Goal: Information Seeking & Learning: Find contact information

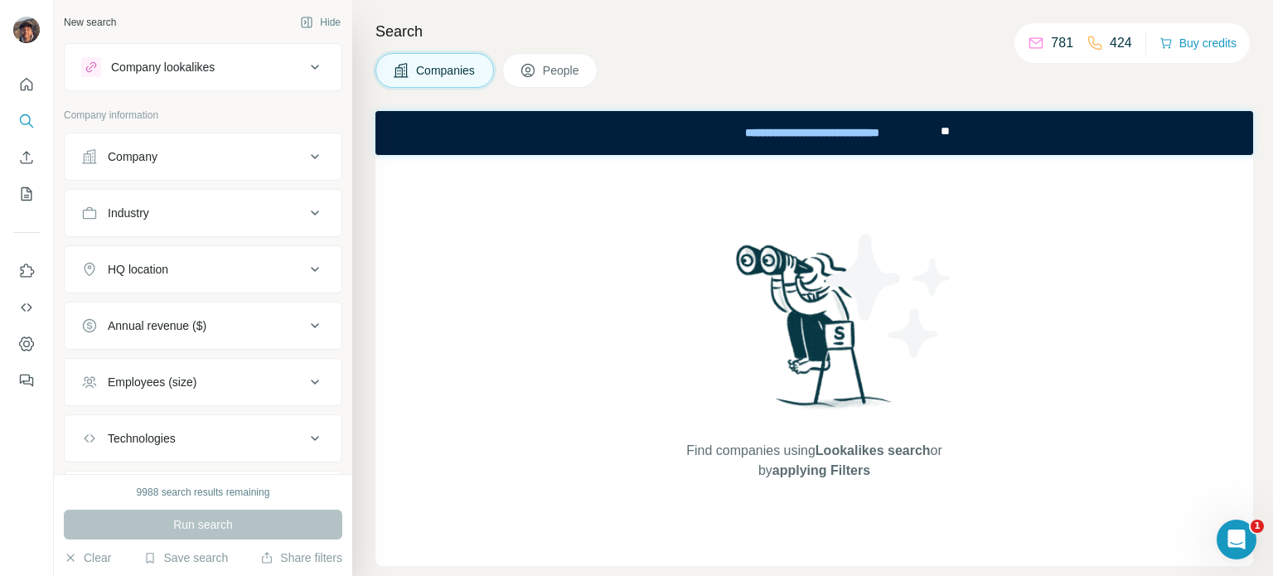
click at [244, 157] on div "Company" at bounding box center [193, 156] width 224 height 17
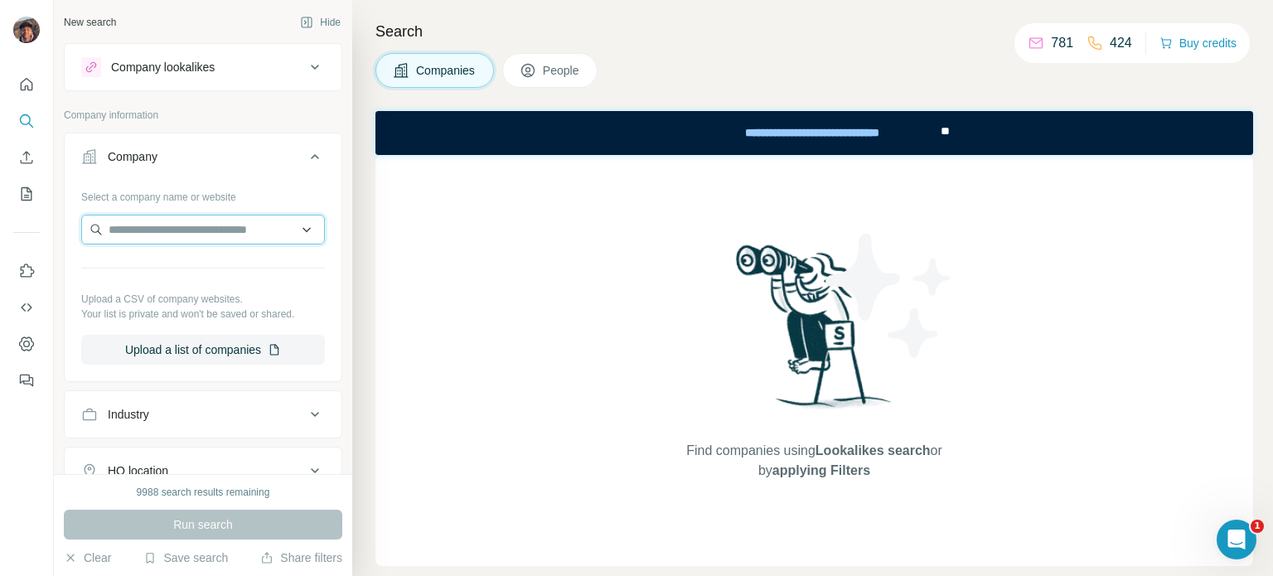
click at [221, 228] on input "text" at bounding box center [203, 230] width 244 height 30
paste input "**********"
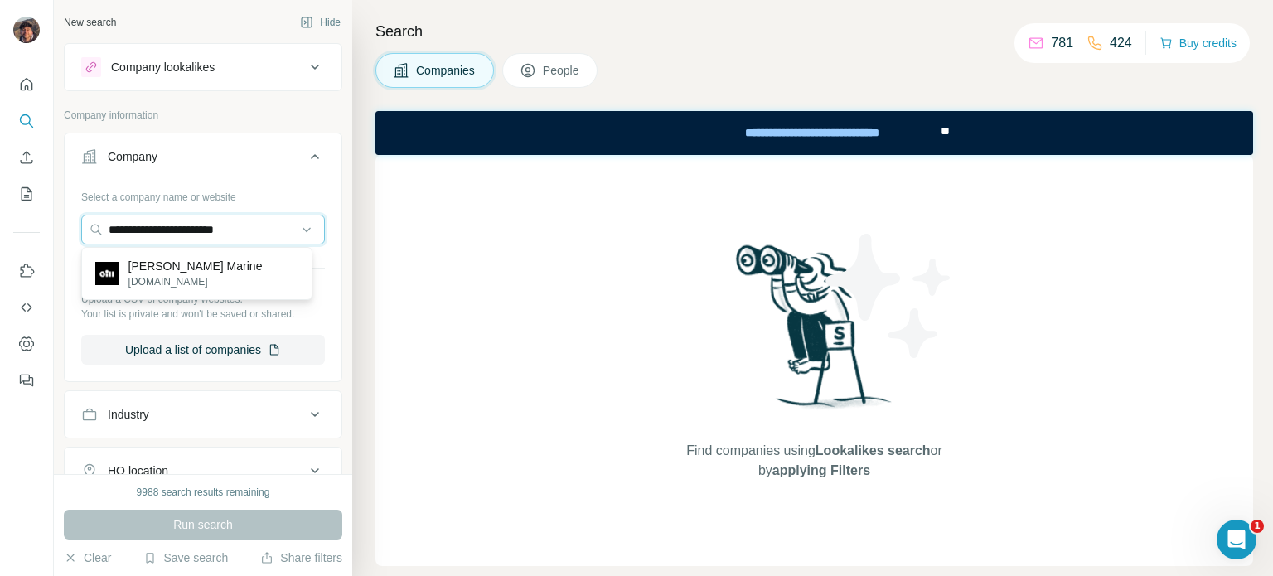
type input "**********"
click at [210, 262] on div "[PERSON_NAME] Marine [DOMAIN_NAME]" at bounding box center [196, 273] width 223 height 45
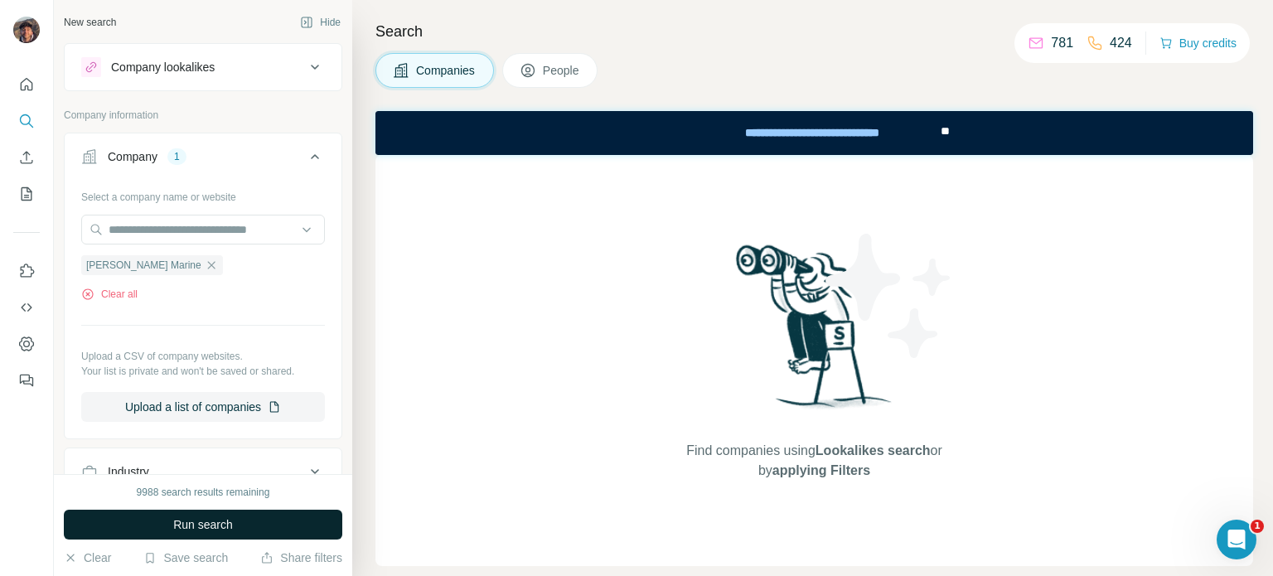
click at [239, 529] on button "Run search" at bounding box center [203, 525] width 278 height 30
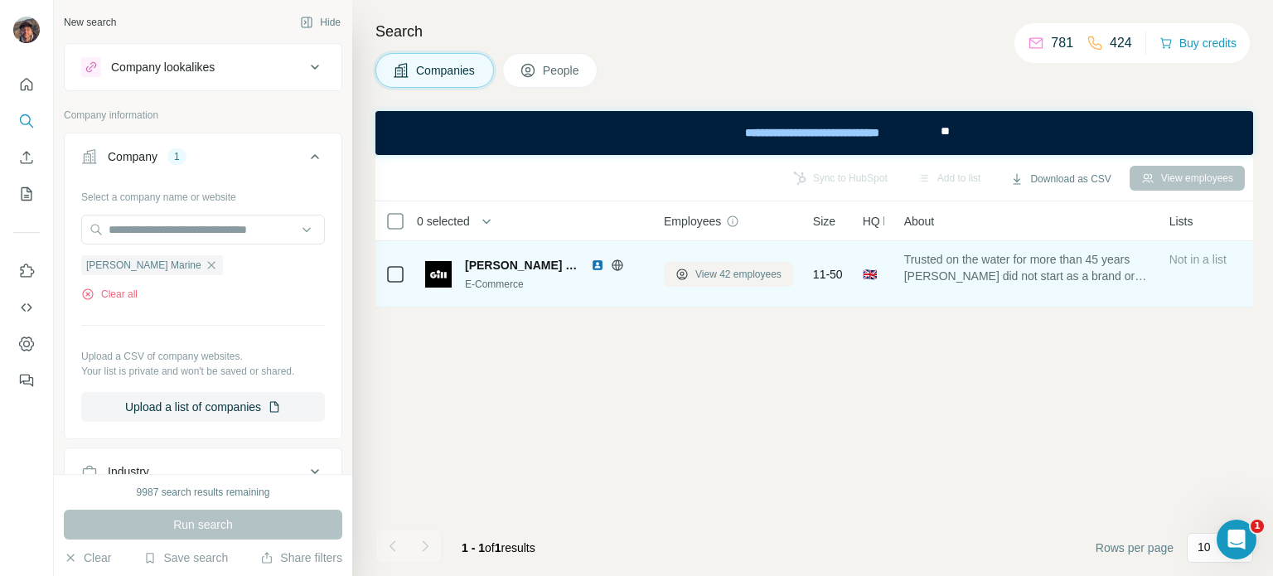
click at [718, 268] on span "View 42 employees" at bounding box center [738, 274] width 86 height 15
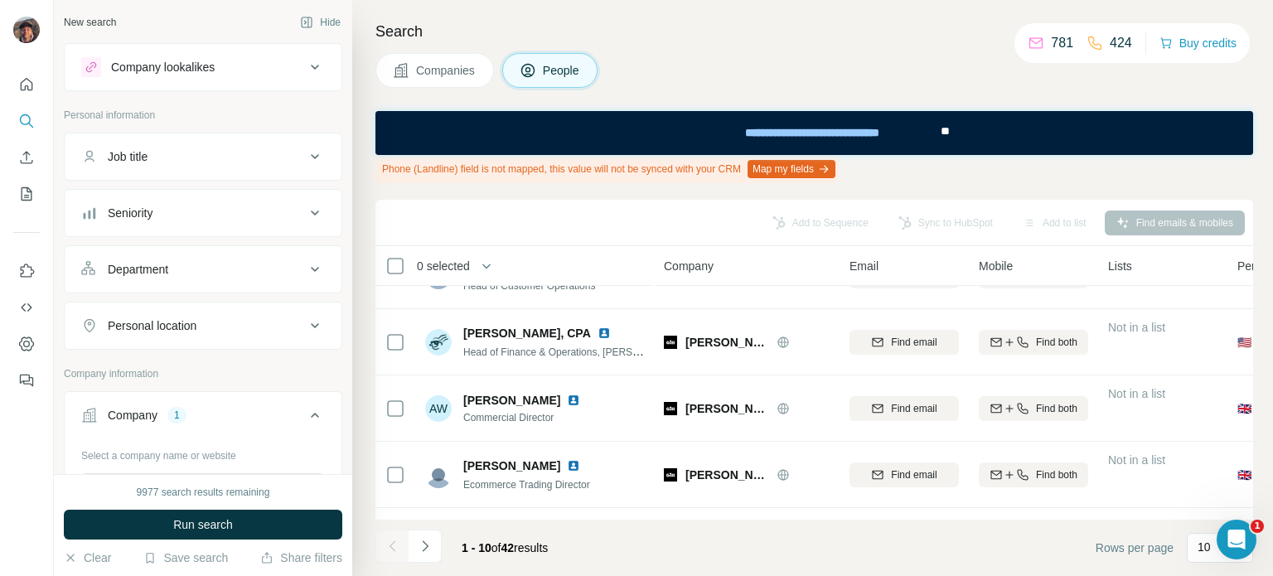
scroll to position [83, 0]
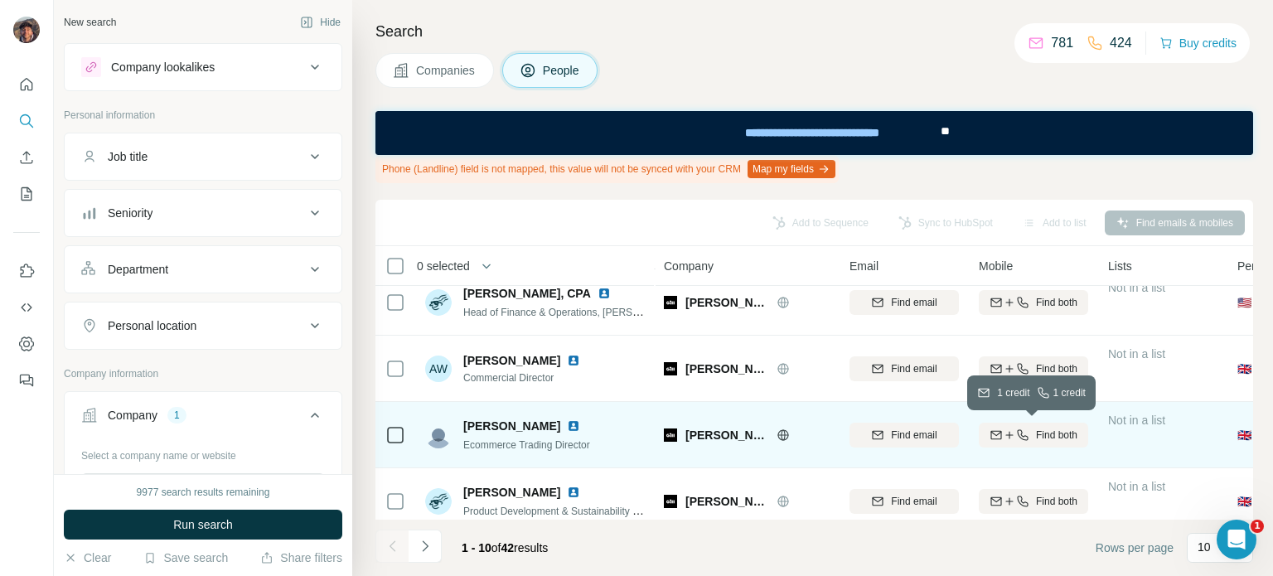
click at [1008, 442] on button "Find both" at bounding box center [1033, 435] width 109 height 25
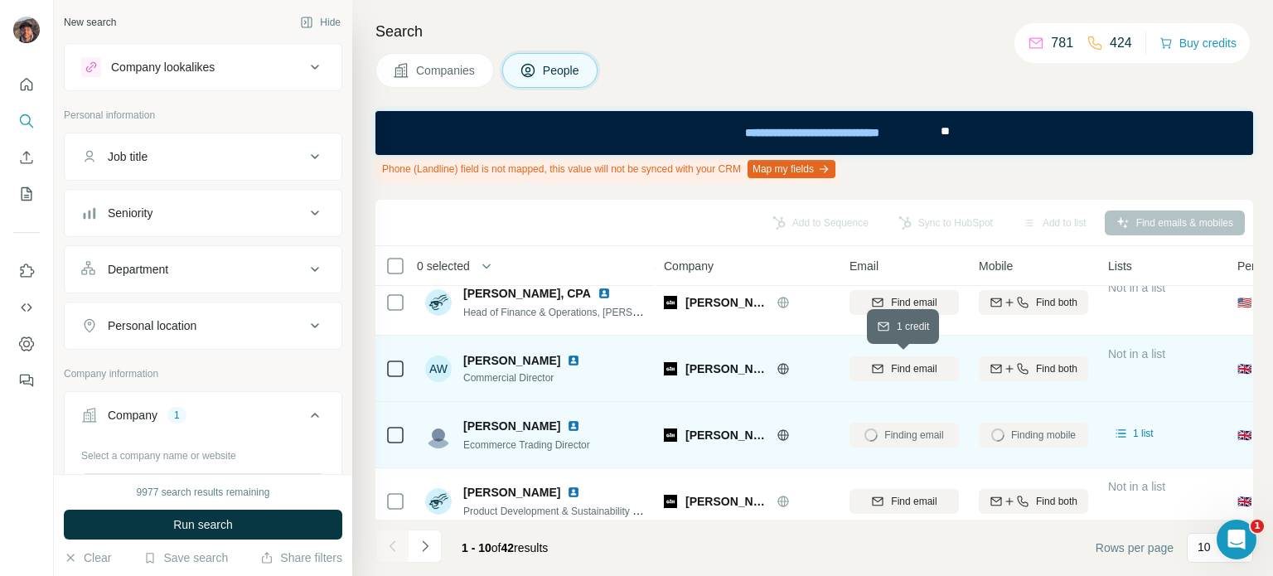
click at [934, 367] on span "Find email" at bounding box center [914, 368] width 46 height 15
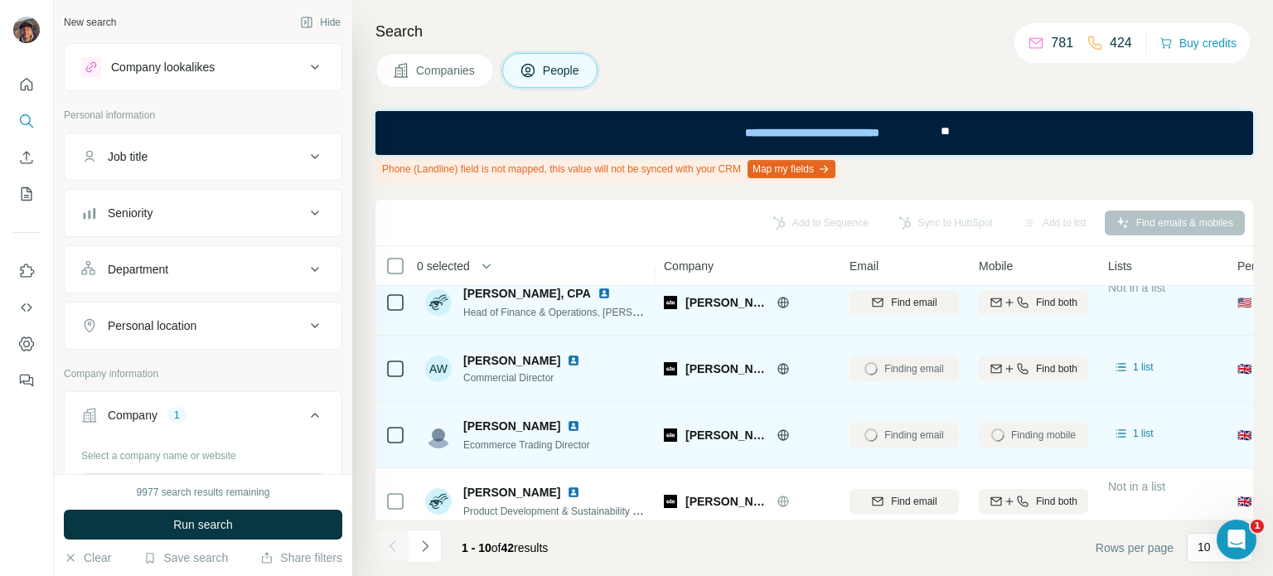
scroll to position [0, 0]
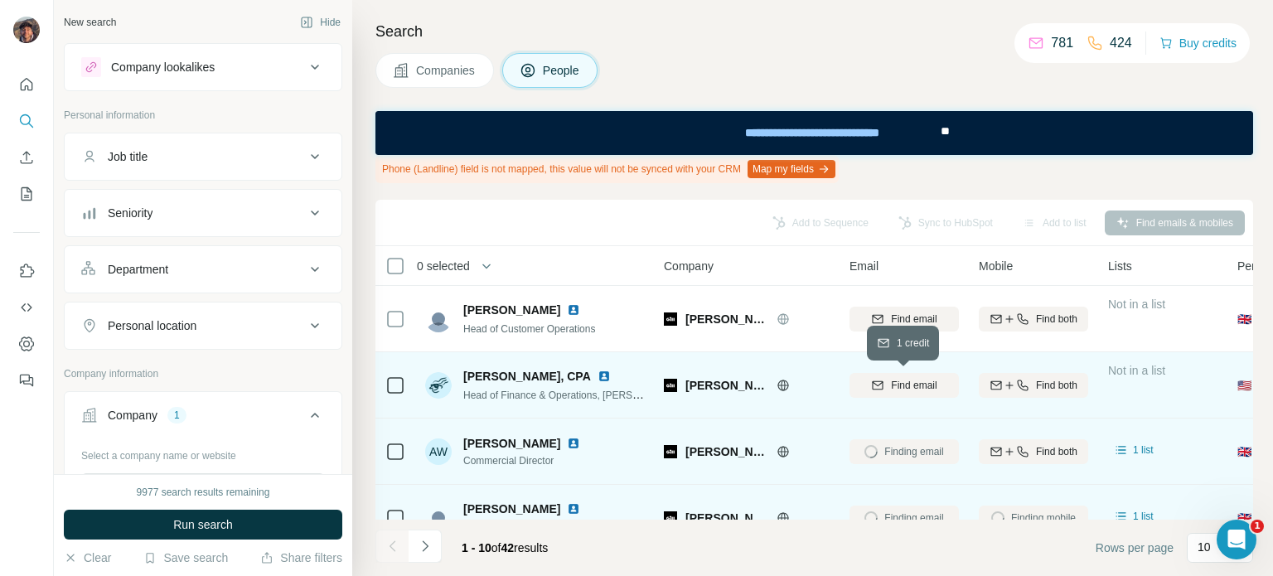
click at [905, 388] on span "Find email" at bounding box center [914, 385] width 46 height 15
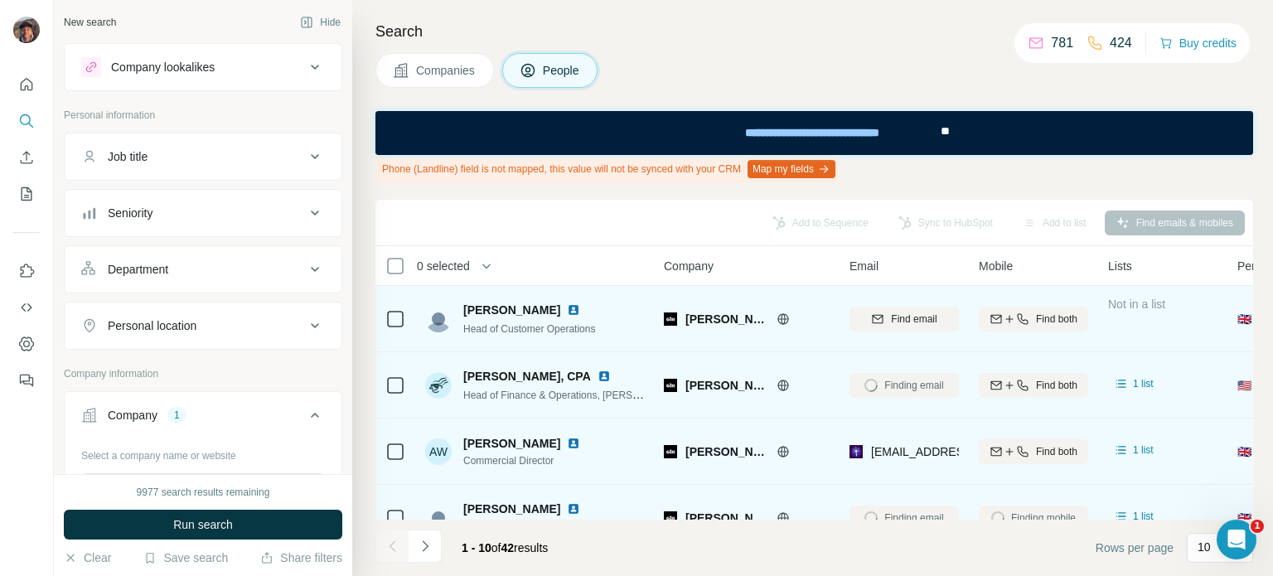
click at [898, 327] on button "Find email" at bounding box center [903, 319] width 109 height 25
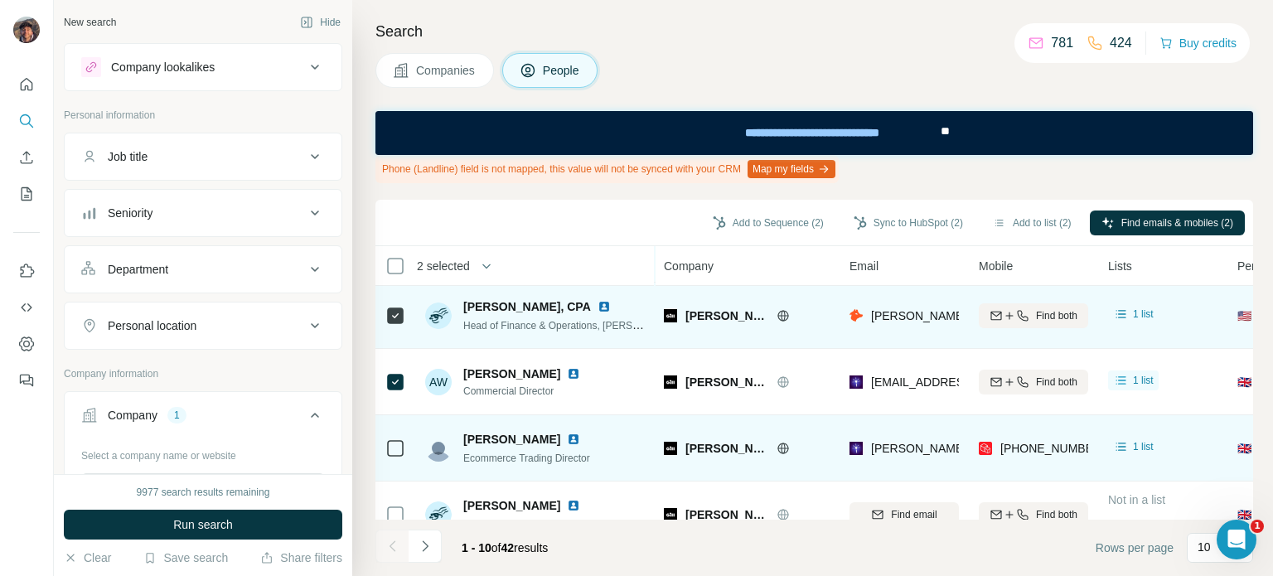
scroll to position [166, 0]
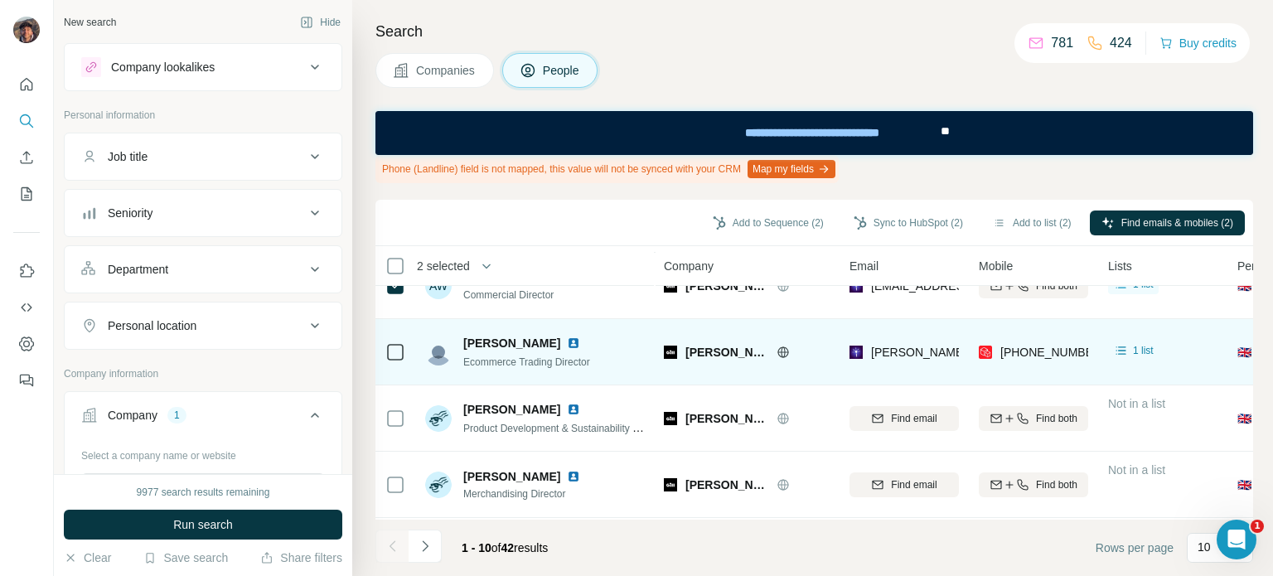
click at [385, 355] on icon at bounding box center [395, 352] width 20 height 20
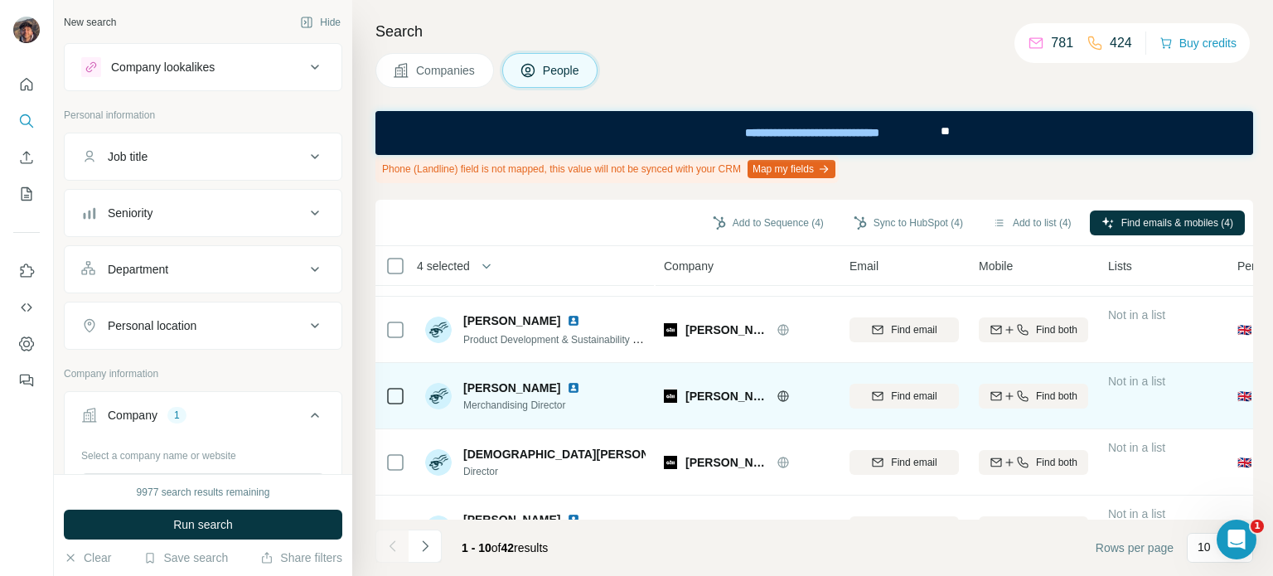
scroll to position [249, 0]
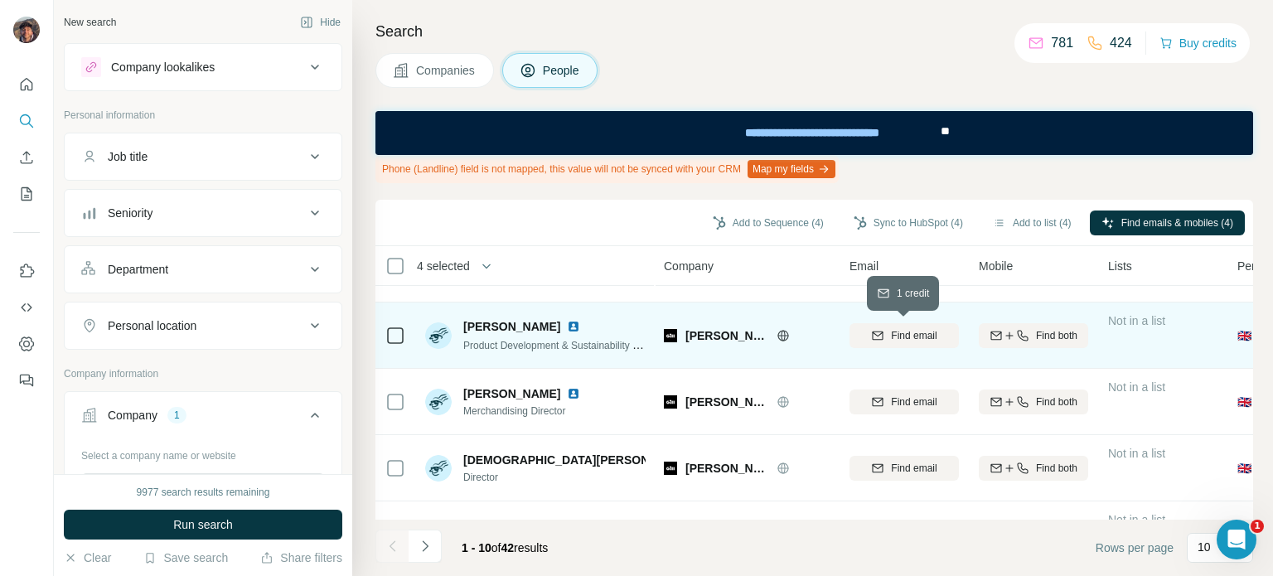
click at [918, 328] on span "Find email" at bounding box center [914, 335] width 46 height 15
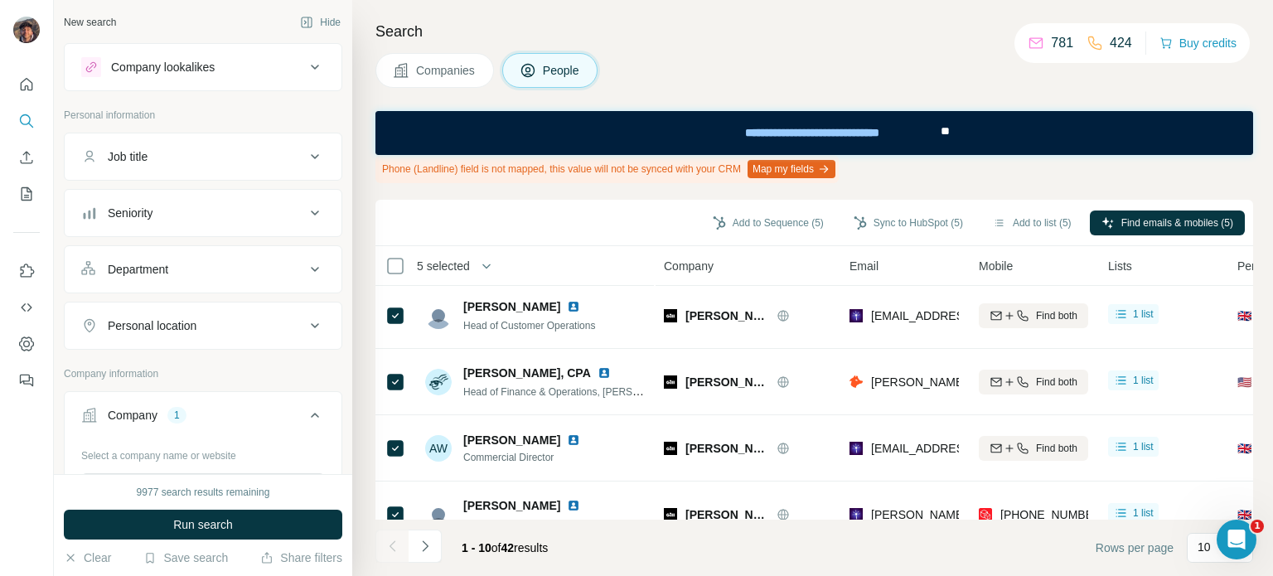
scroll to position [0, 0]
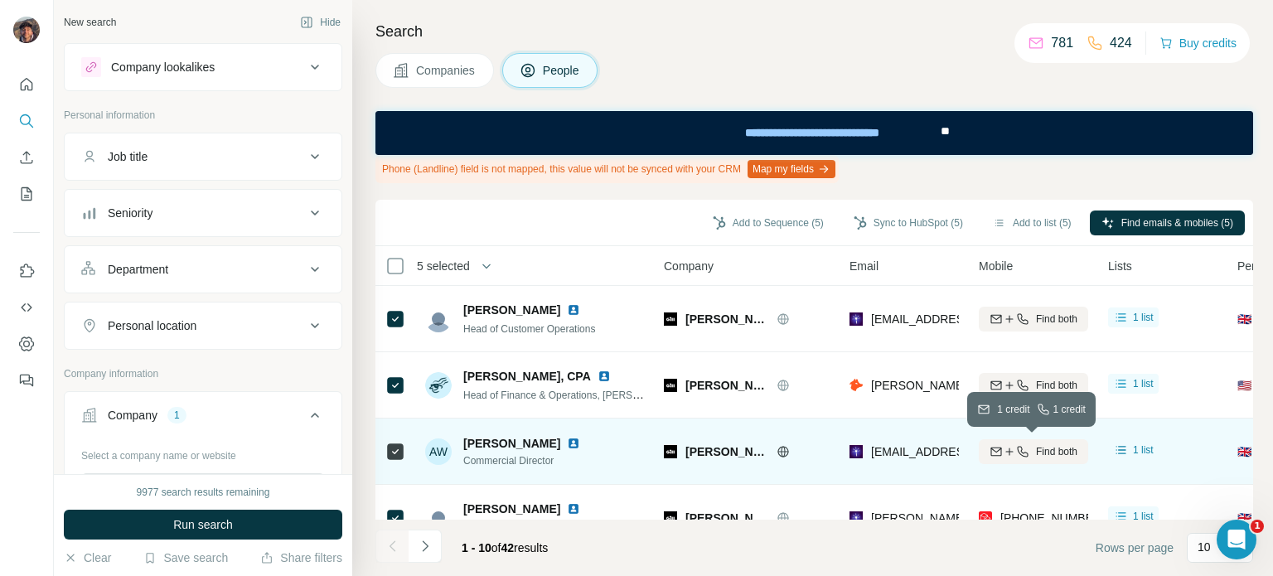
click at [1003, 454] on icon "button" at bounding box center [1009, 451] width 13 height 13
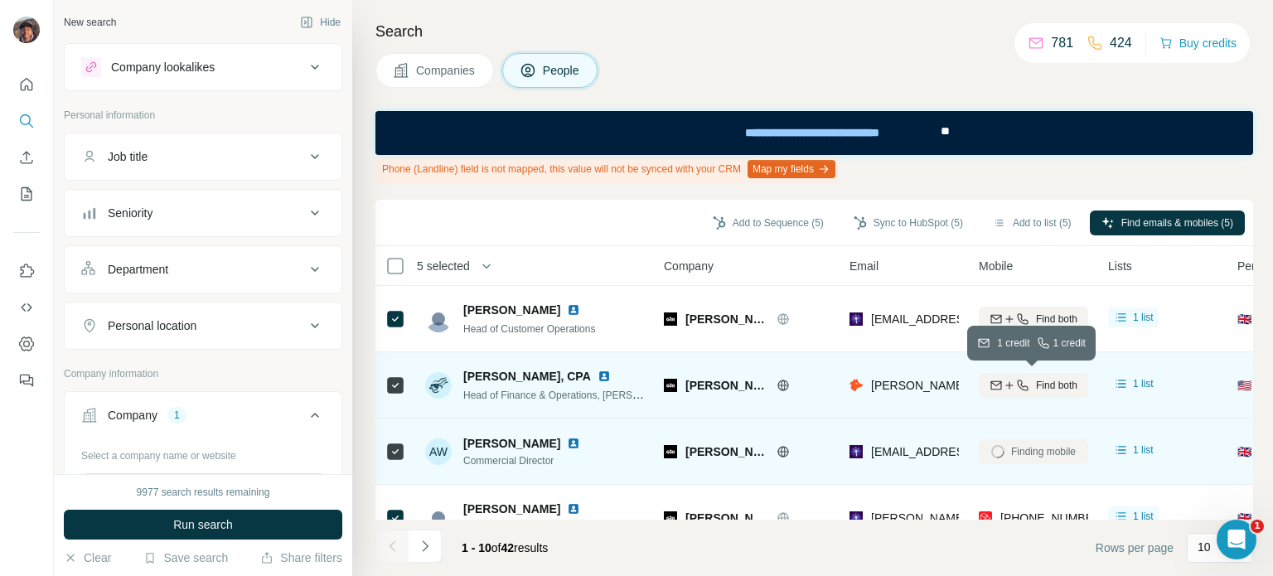
click at [1030, 384] on div "Find both" at bounding box center [1033, 385] width 109 height 15
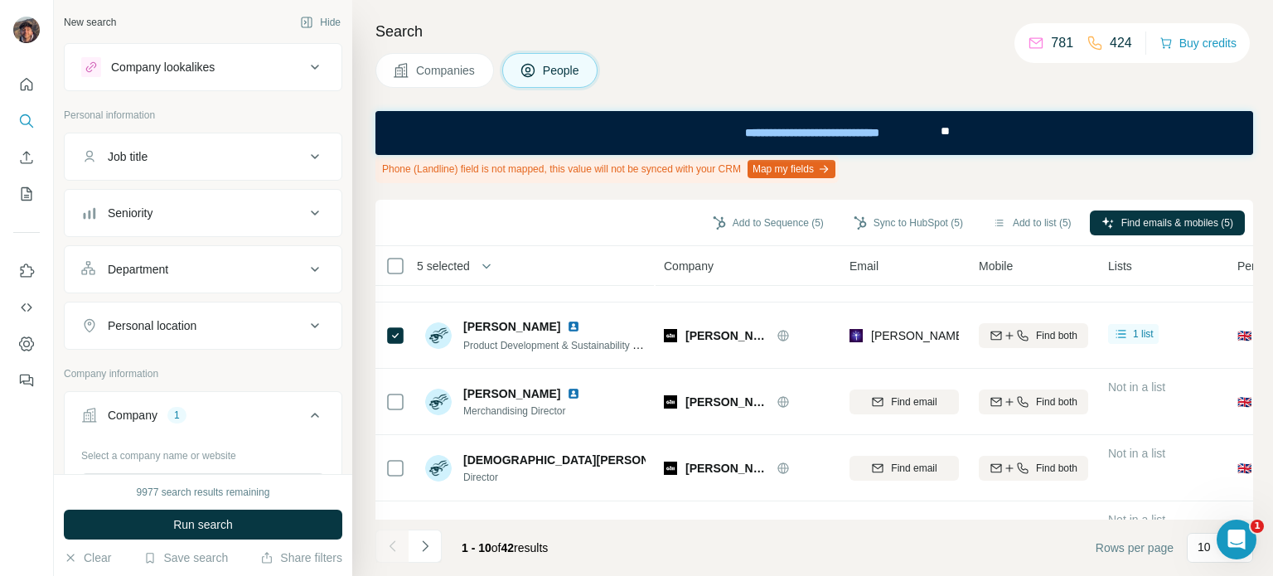
scroll to position [437, 0]
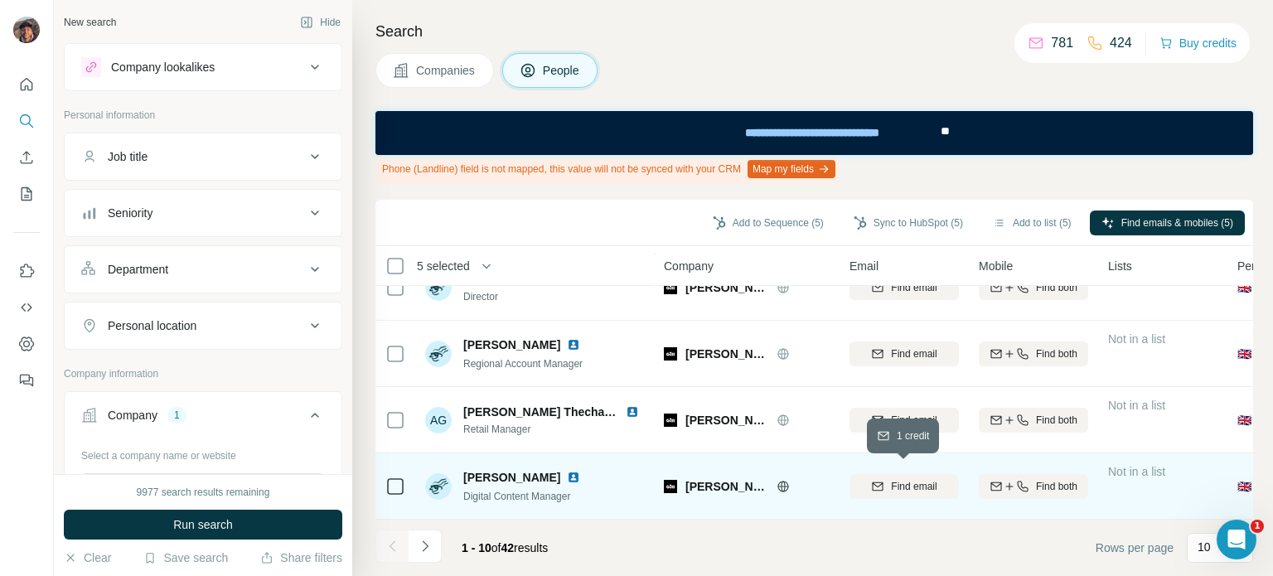
click at [895, 482] on span "Find email" at bounding box center [914, 486] width 46 height 15
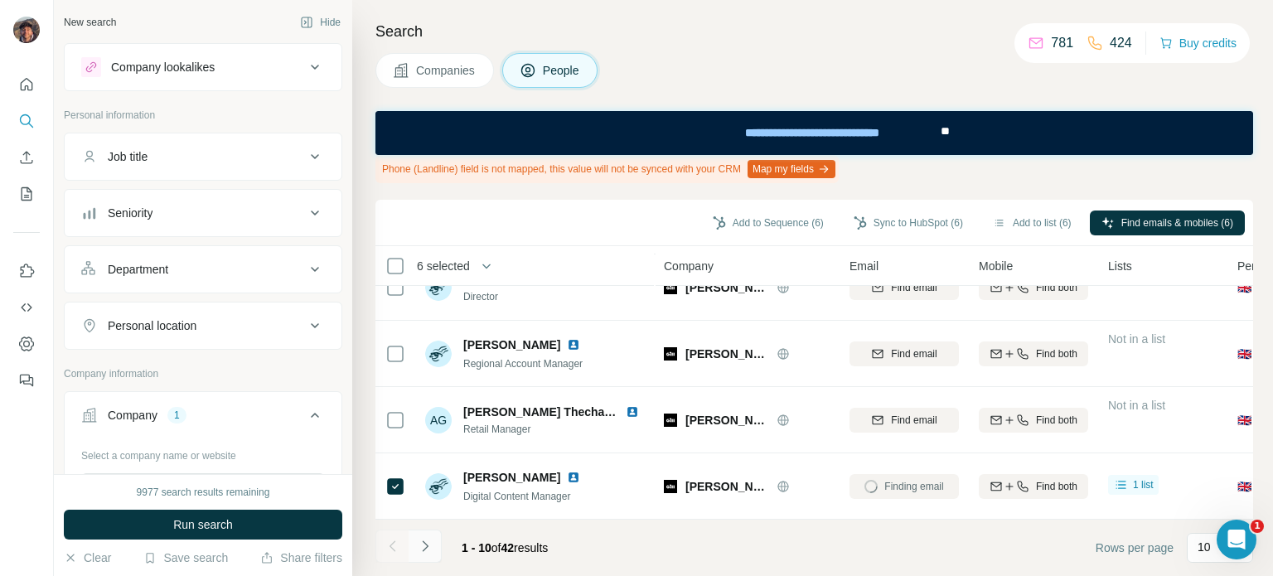
click at [425, 529] on button "Navigate to next page" at bounding box center [424, 545] width 33 height 33
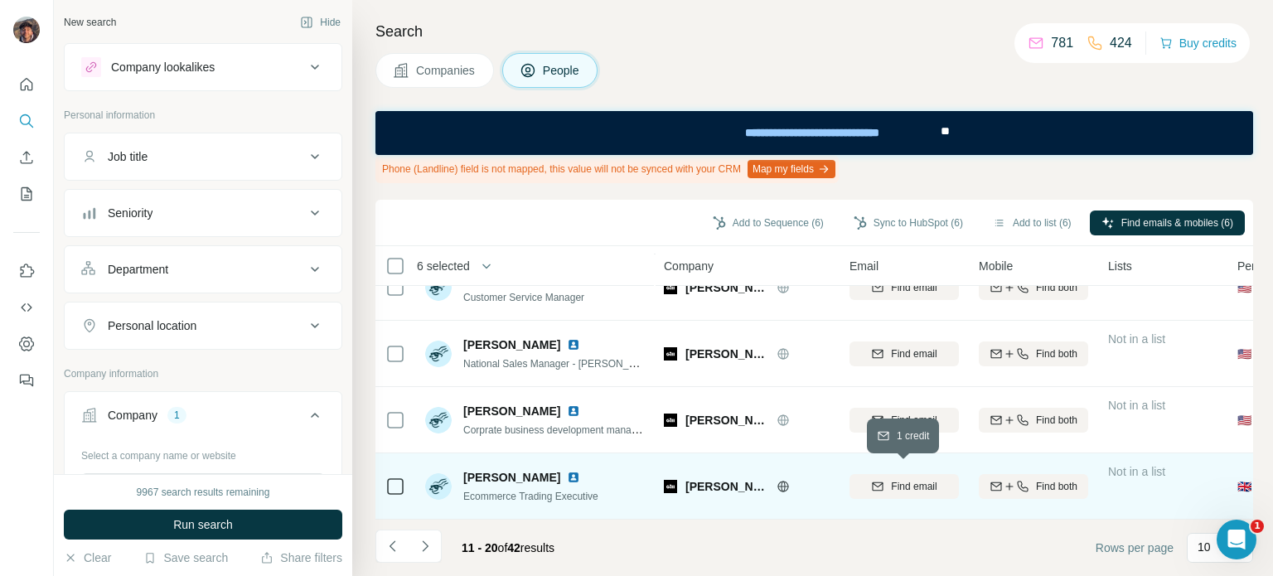
click at [925, 474] on div "Find email" at bounding box center [903, 486] width 109 height 25
click at [901, 481] on span "Find email" at bounding box center [914, 486] width 46 height 15
click at [384, 480] on td at bounding box center [395, 486] width 40 height 66
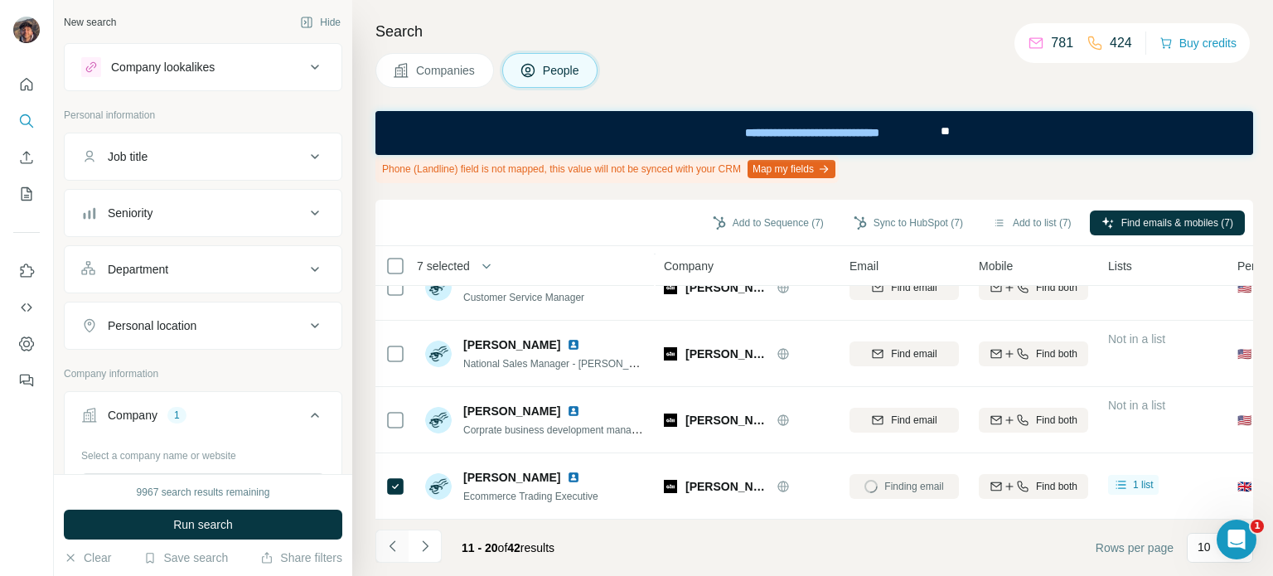
click at [393, 555] on button "Navigate to previous page" at bounding box center [391, 545] width 33 height 33
click at [940, 218] on button "Sync to HubSpot (7)" at bounding box center [908, 222] width 133 height 25
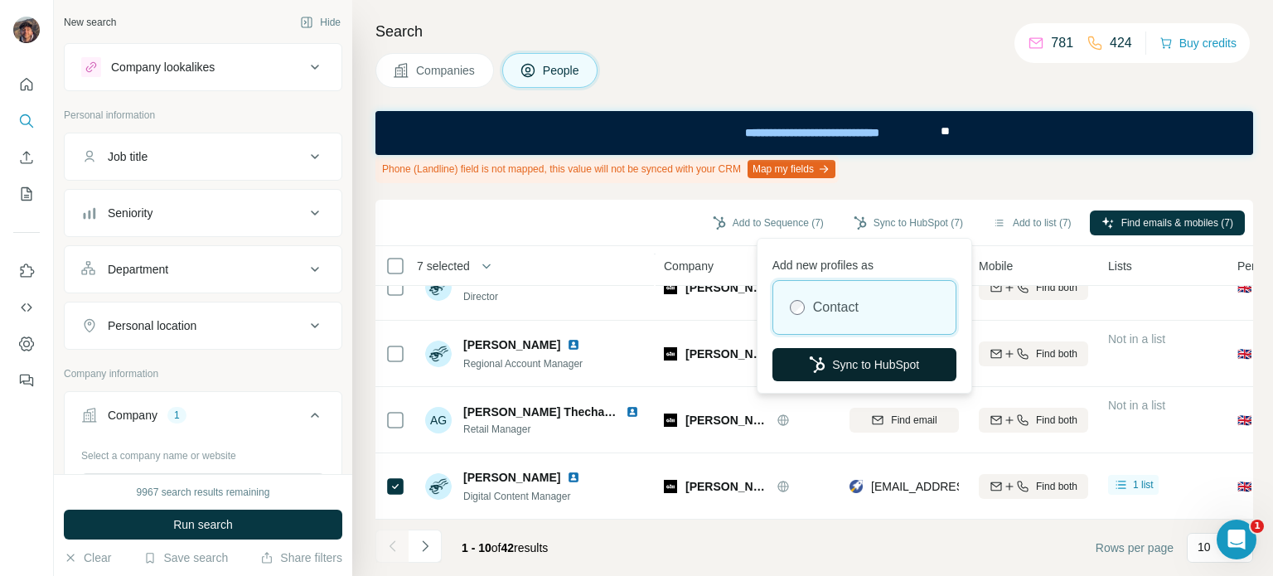
click at [912, 362] on button "Sync to HubSpot" at bounding box center [864, 364] width 184 height 33
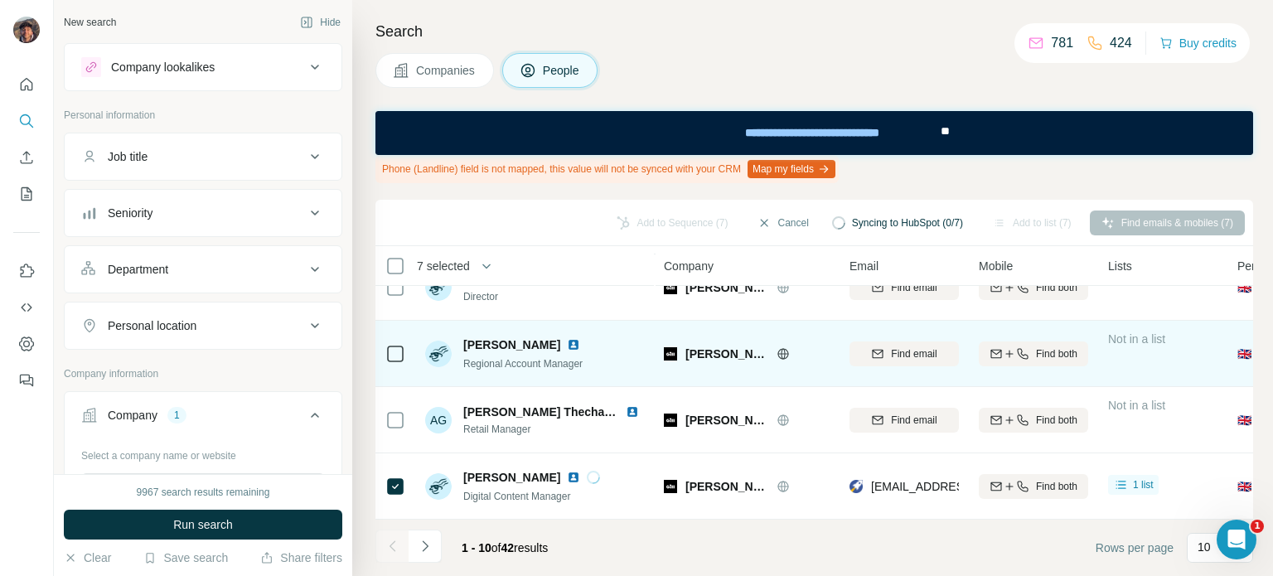
scroll to position [0, 0]
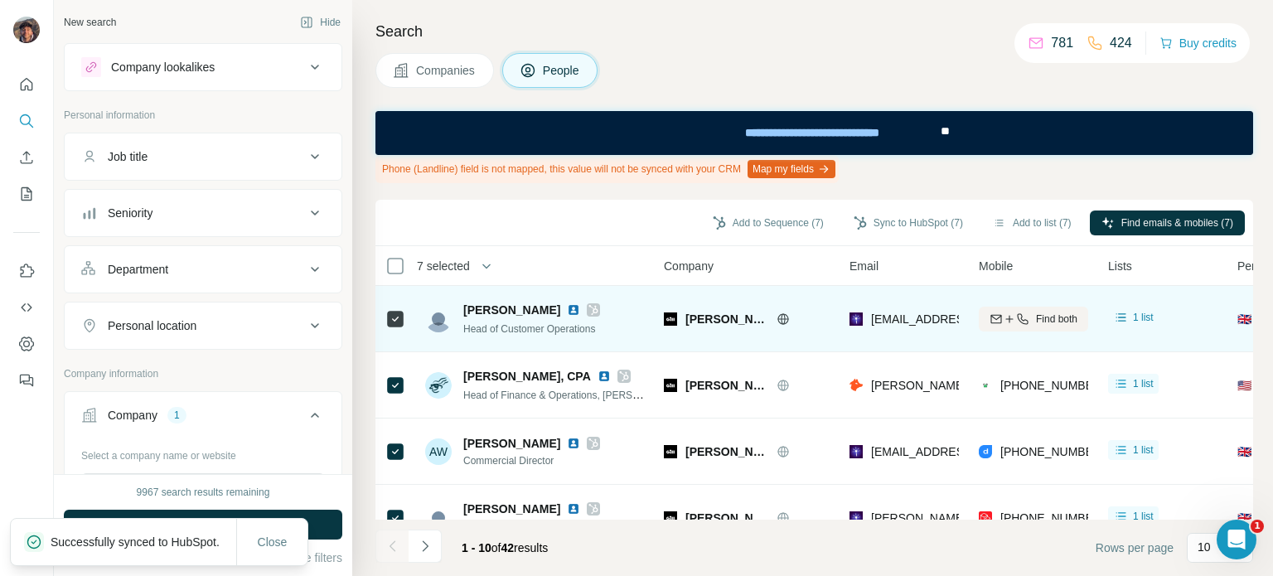
click at [588, 311] on icon at bounding box center [593, 309] width 10 height 13
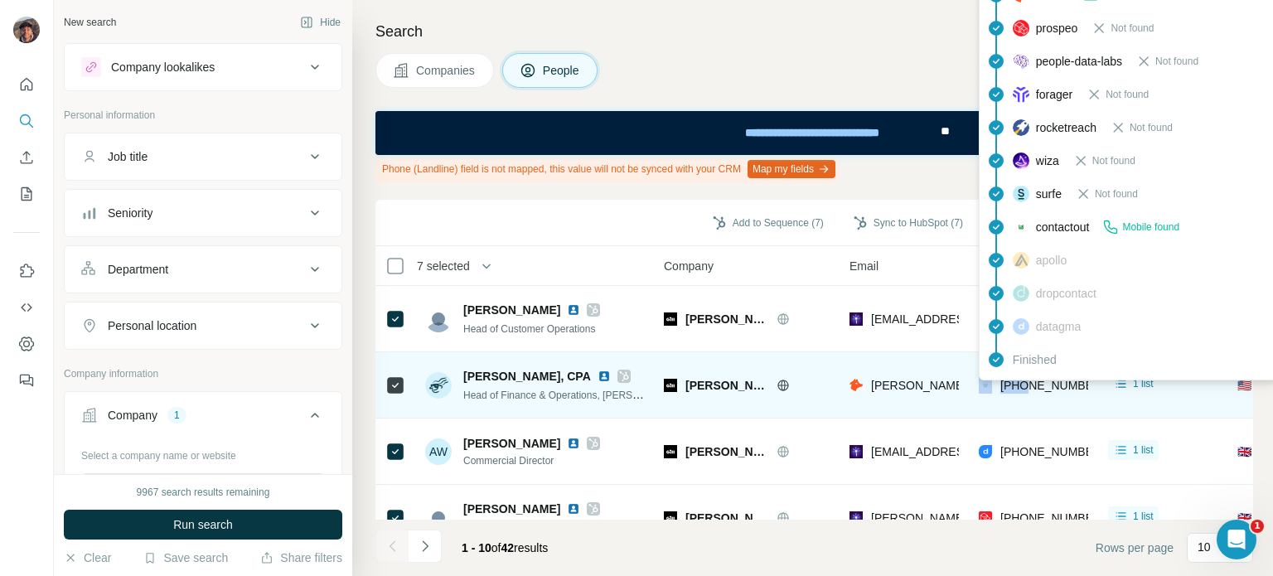
drag, startPoint x: 941, startPoint y: 386, endPoint x: 1019, endPoint y: 383, distance: 78.0
click at [0, 0] on tr "[PERSON_NAME], CPA Head of Finance & Operations, [PERSON_NAME] North America [P…" at bounding box center [0, 0] width 0 height 0
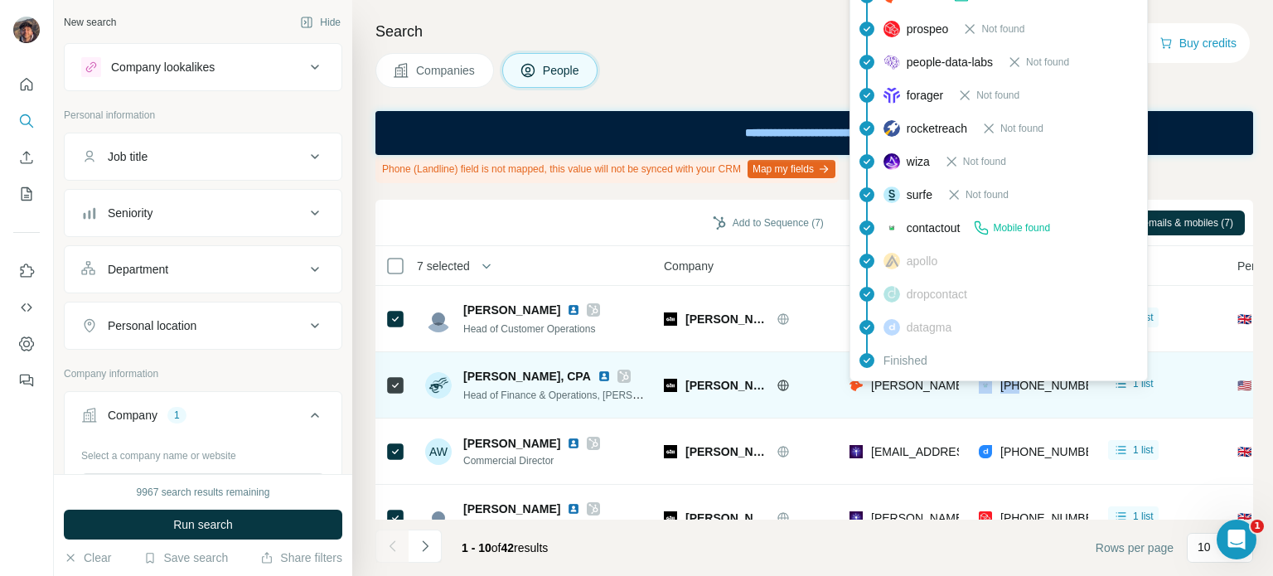
scroll to position [166, 0]
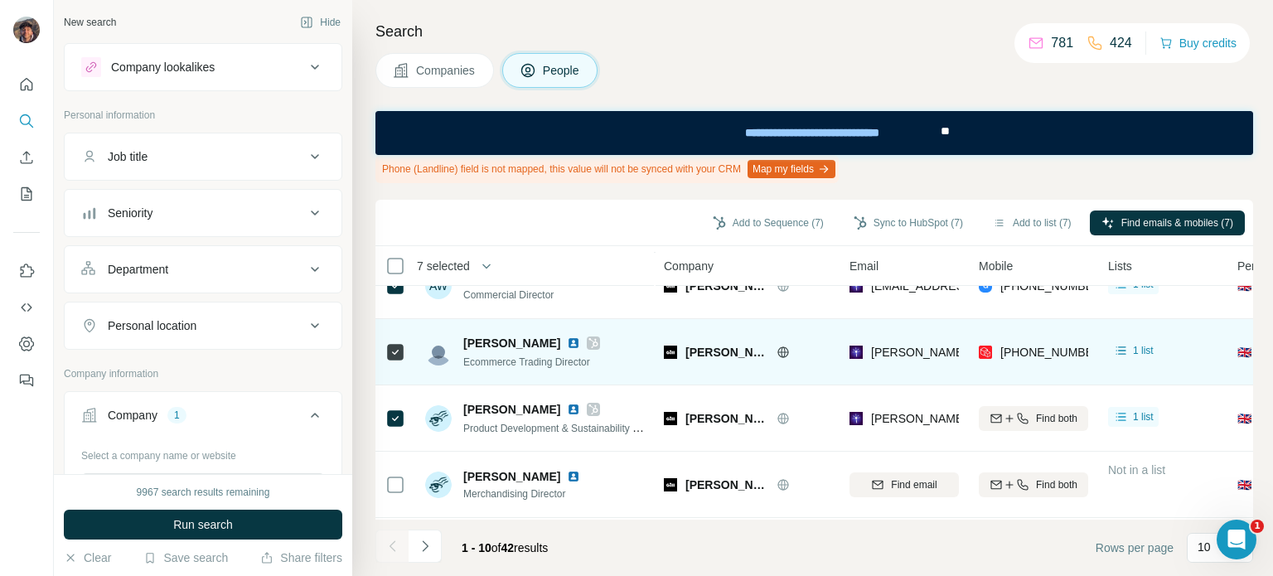
click at [588, 337] on icon at bounding box center [593, 342] width 10 height 13
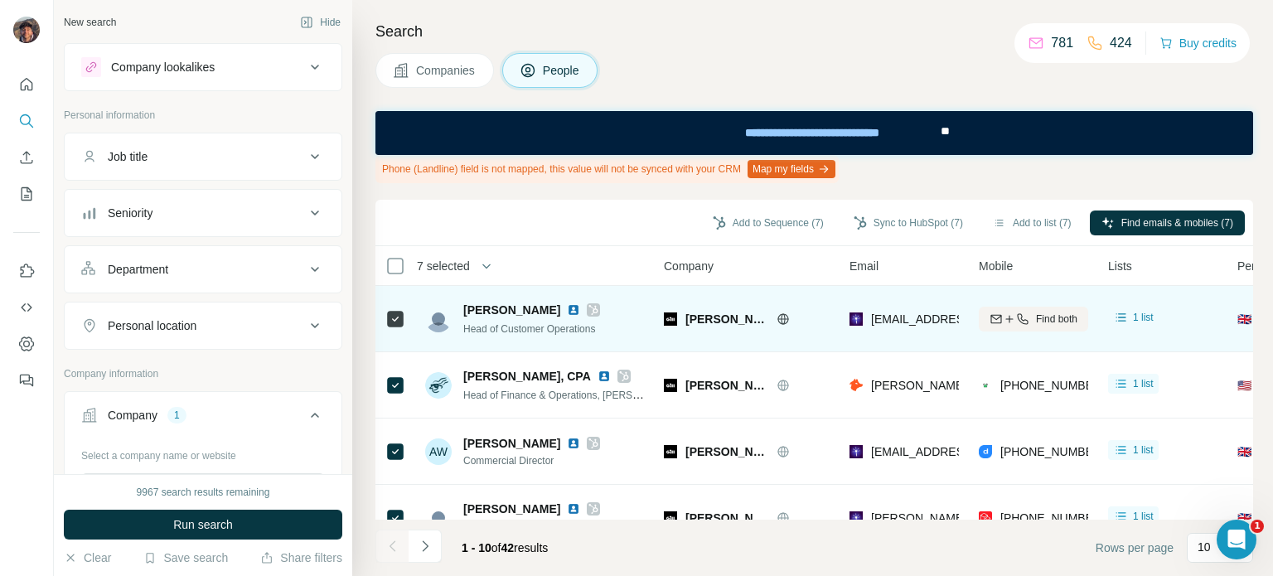
click at [588, 304] on icon at bounding box center [593, 309] width 10 height 13
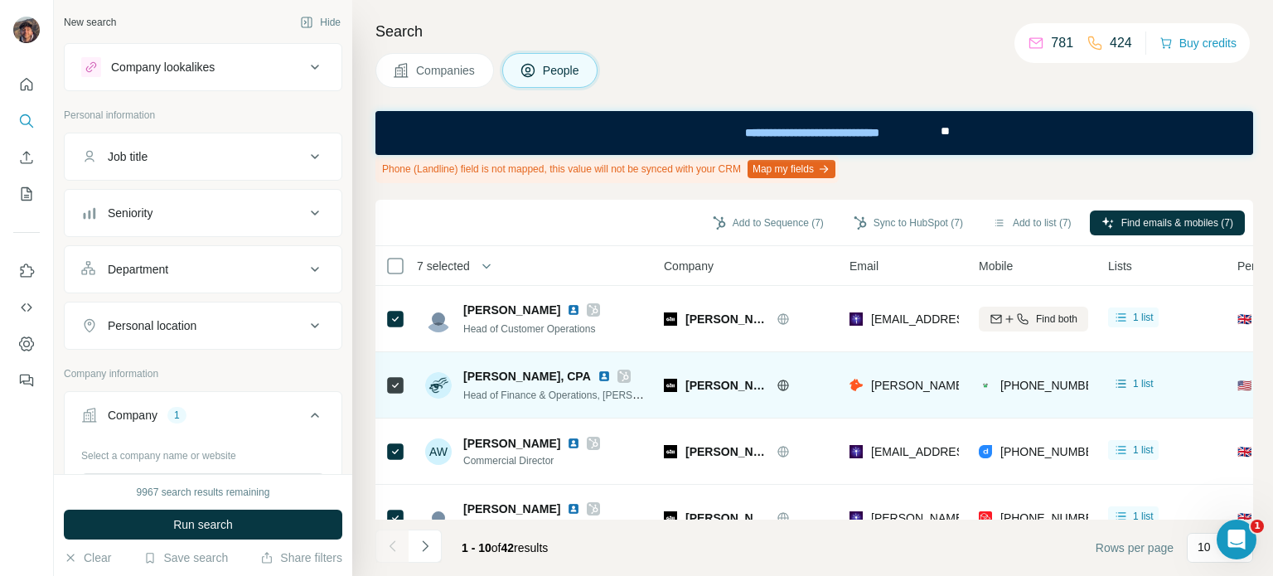
click at [619, 374] on icon at bounding box center [624, 376] width 10 height 13
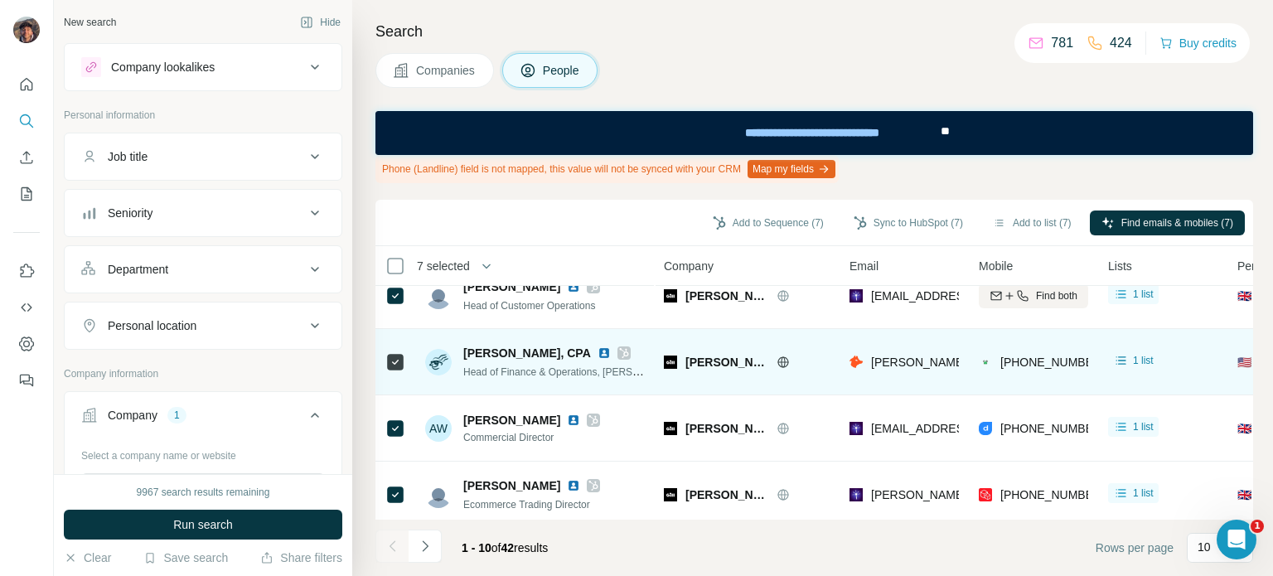
scroll to position [437, 0]
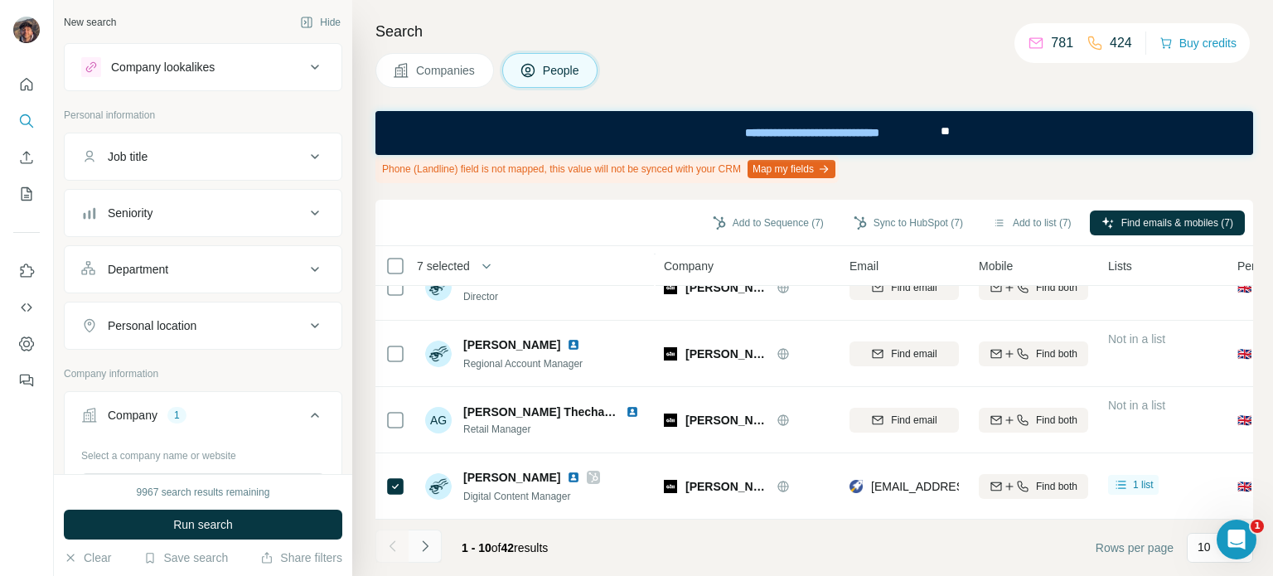
click at [411, 544] on button "Navigate to next page" at bounding box center [424, 545] width 33 height 33
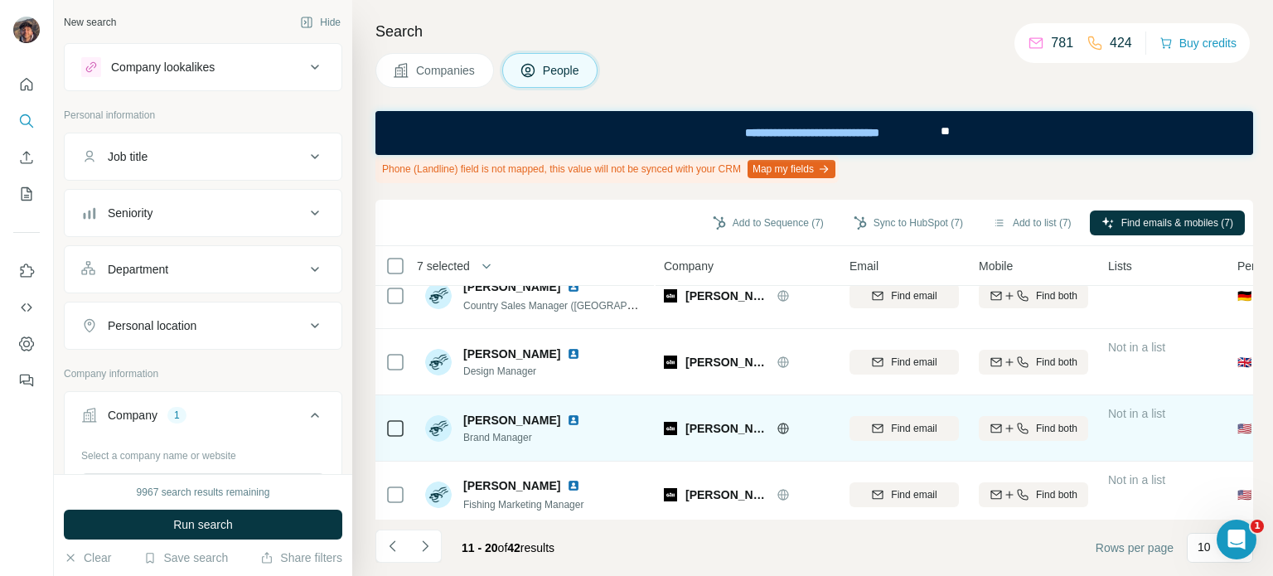
scroll to position [0, 0]
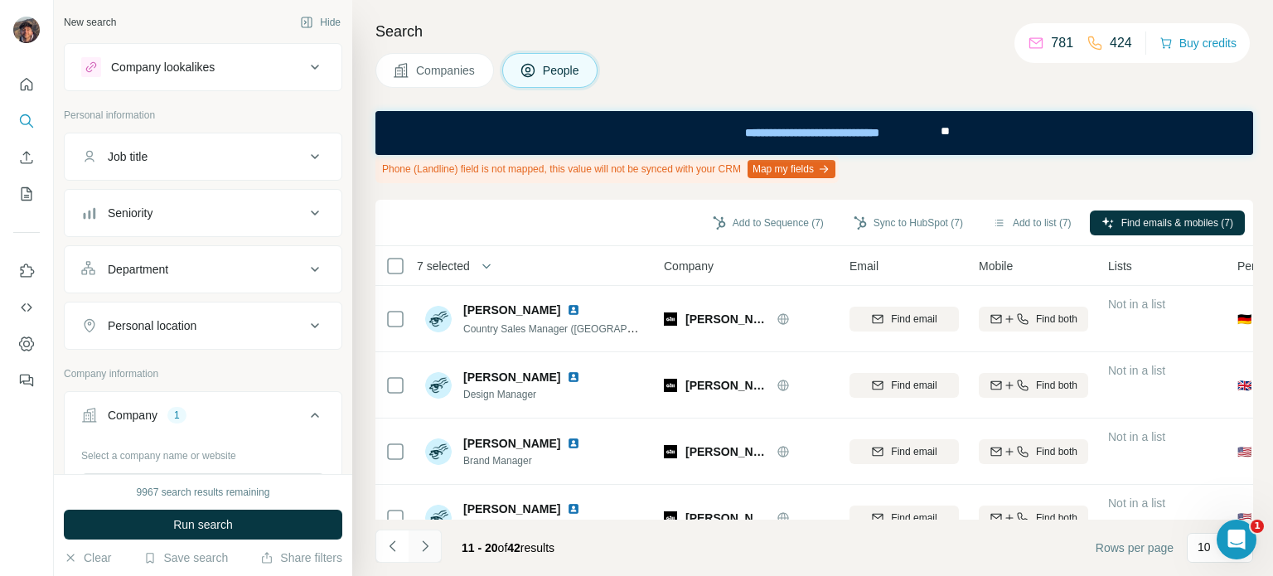
click at [433, 546] on button "Navigate to next page" at bounding box center [424, 545] width 33 height 33
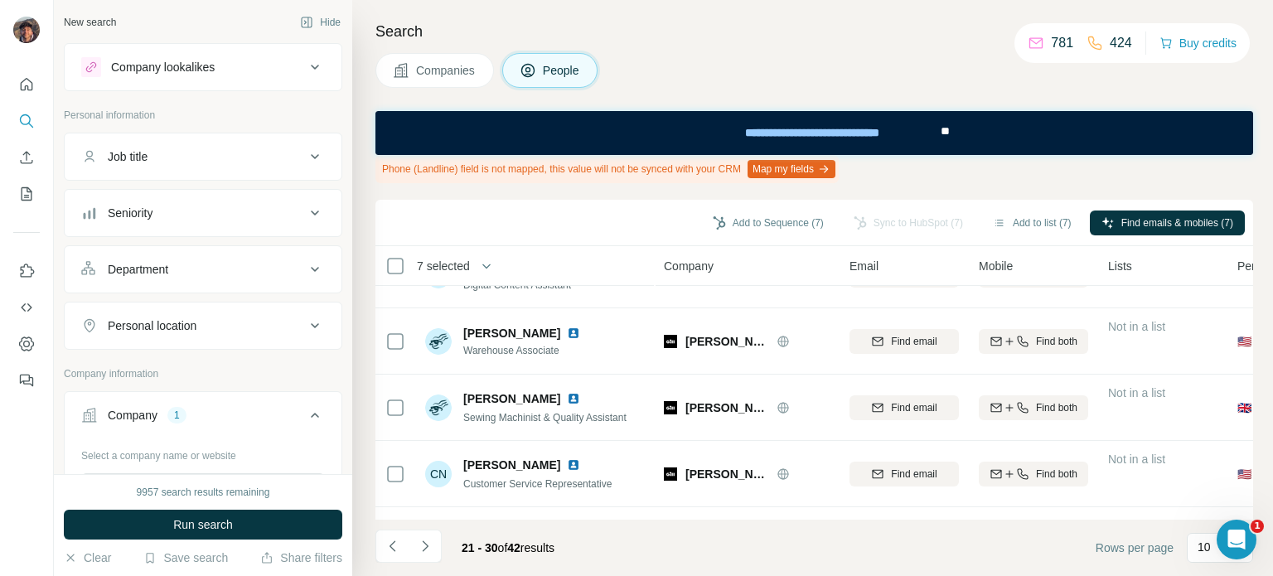
scroll to position [106, 0]
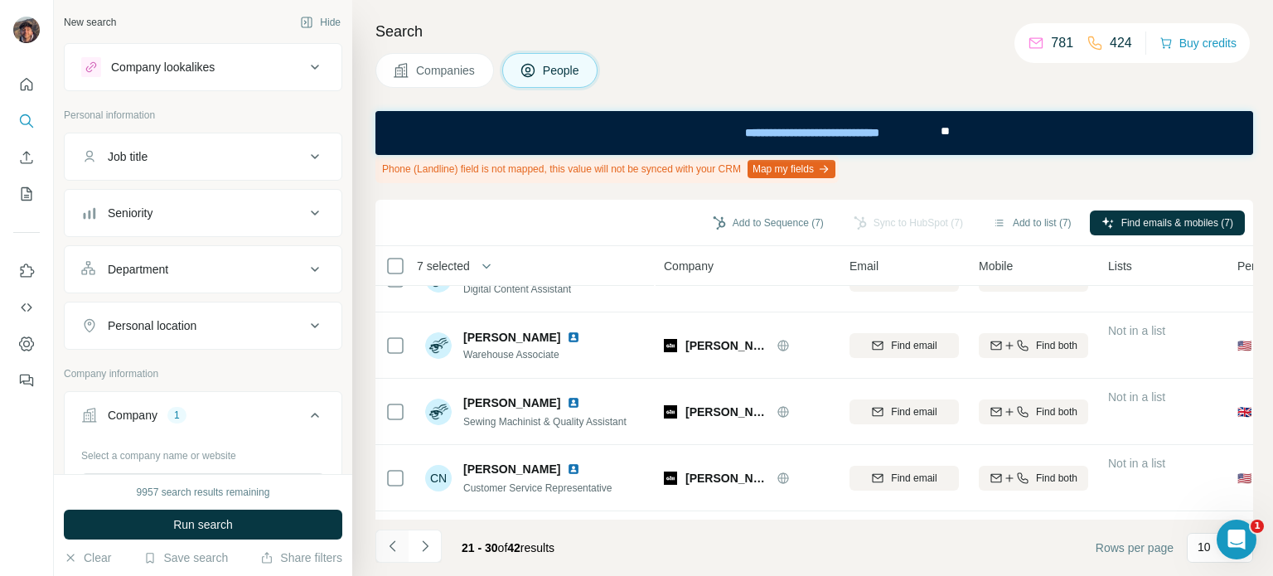
click at [385, 539] on icon "Navigate to previous page" at bounding box center [392, 546] width 17 height 17
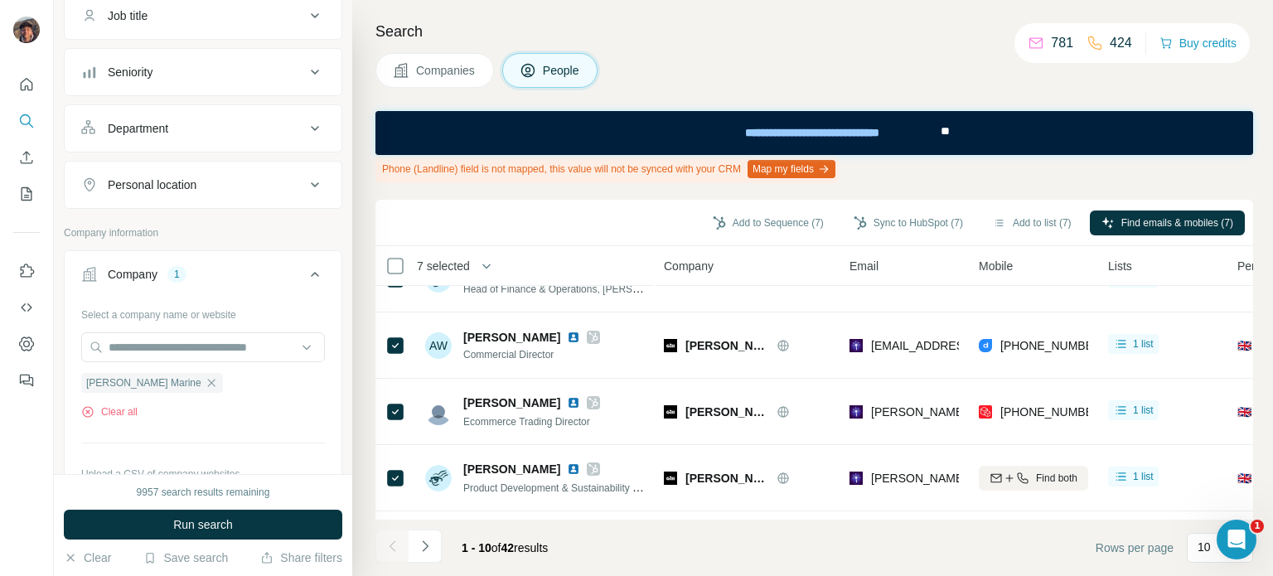
scroll to position [166, 0]
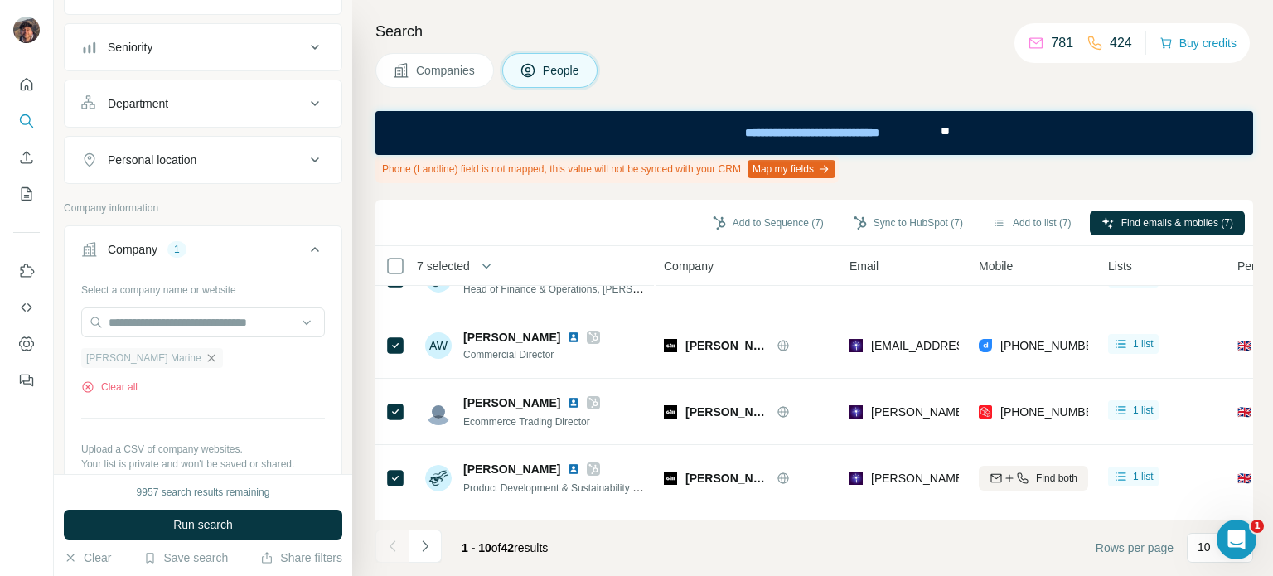
click at [205, 351] on icon "button" at bounding box center [211, 357] width 13 height 13
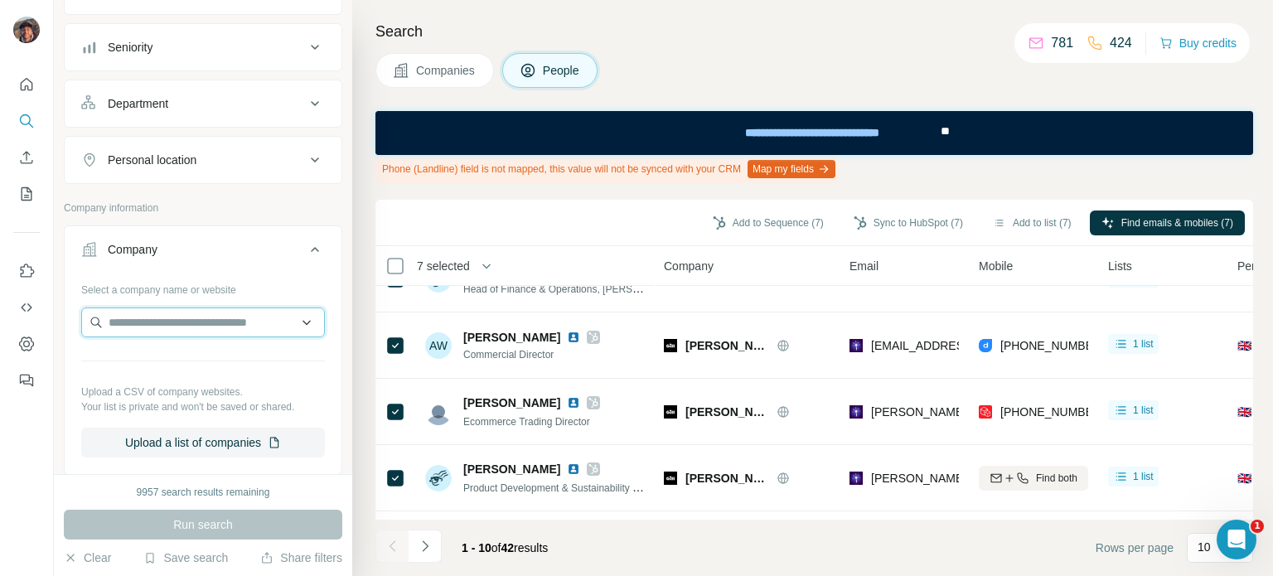
click at [152, 331] on input "text" at bounding box center [203, 322] width 244 height 30
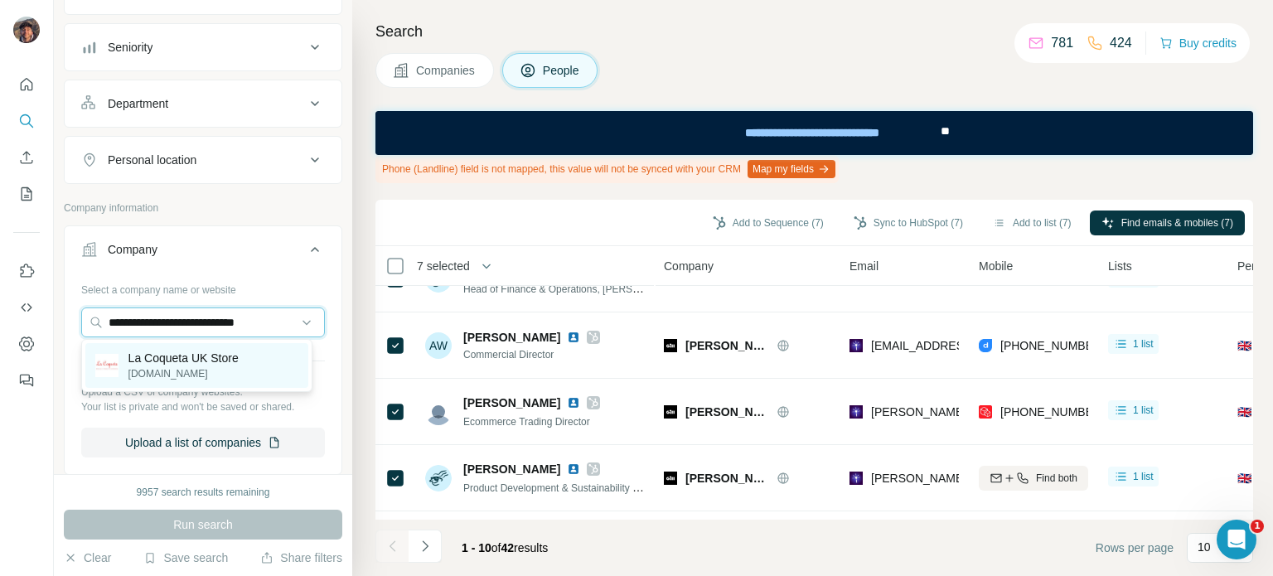
type input "**********"
click at [207, 370] on p "[DOMAIN_NAME]" at bounding box center [183, 373] width 110 height 15
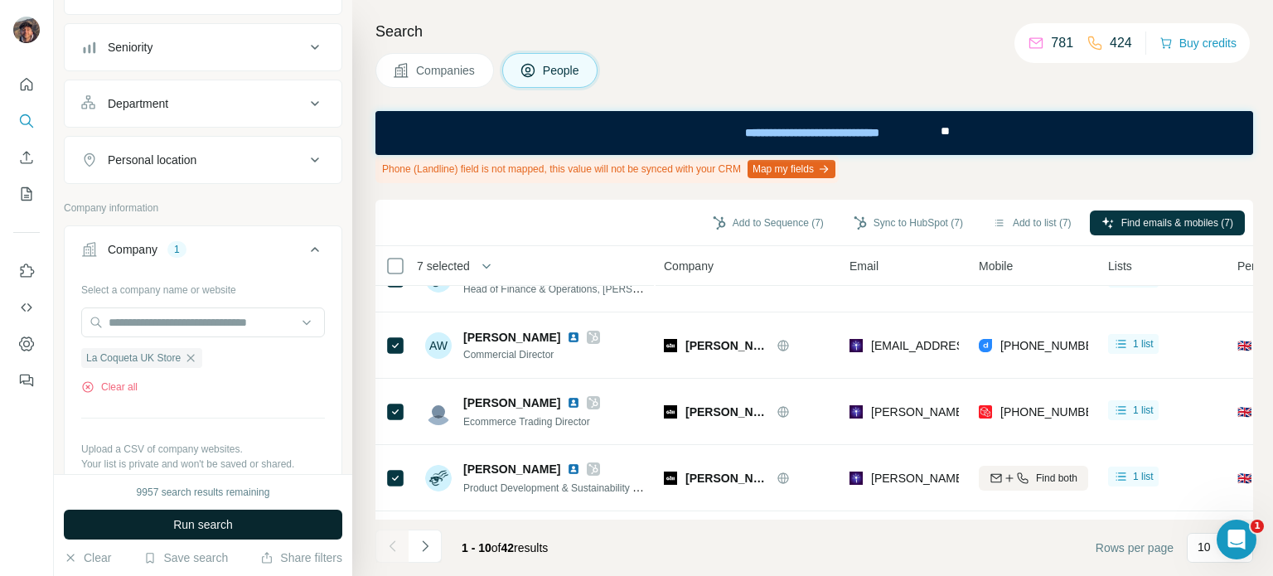
click at [201, 529] on span "Run search" at bounding box center [203, 524] width 60 height 17
